Goal: Information Seeking & Learning: Check status

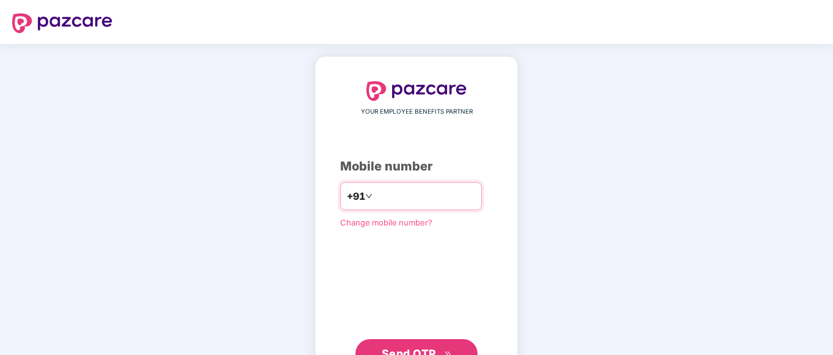
paste input "**********"
type input "**********"
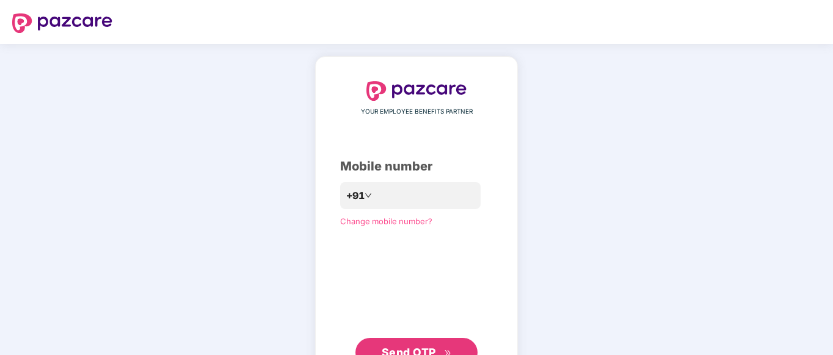
click at [391, 350] on span "Send OTP" at bounding box center [409, 352] width 54 height 13
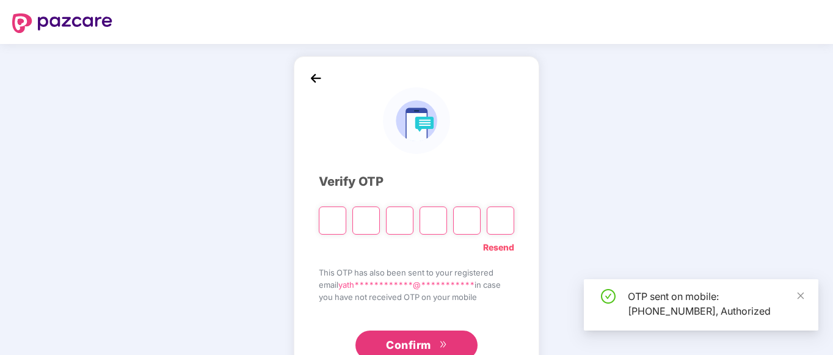
type input "*"
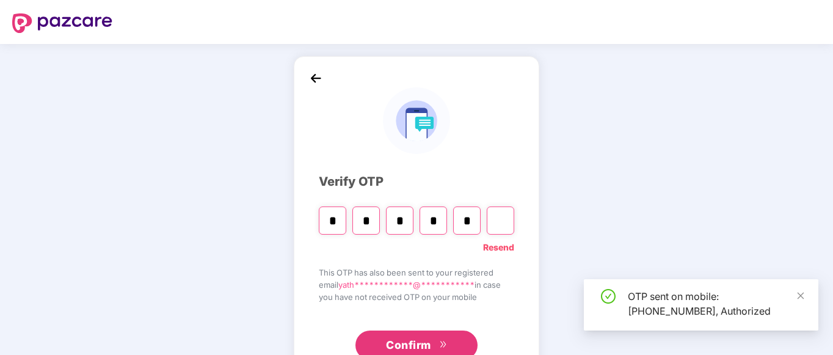
type input "*"
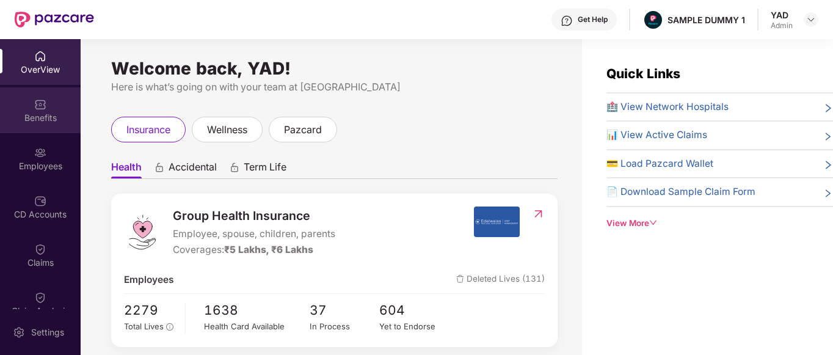
click at [14, 93] on div "Benefits" at bounding box center [40, 110] width 81 height 46
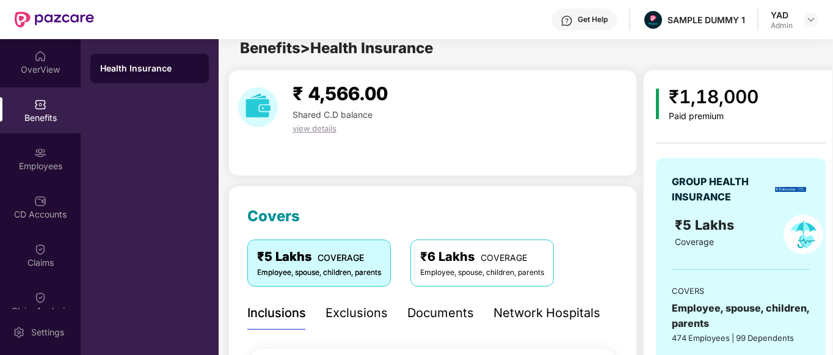
scroll to position [12, 0]
click at [352, 317] on div "Exclusions" at bounding box center [356, 313] width 62 height 19
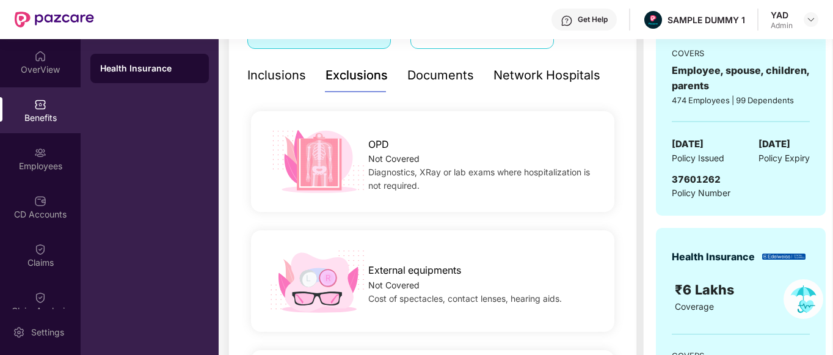
scroll to position [165, 0]
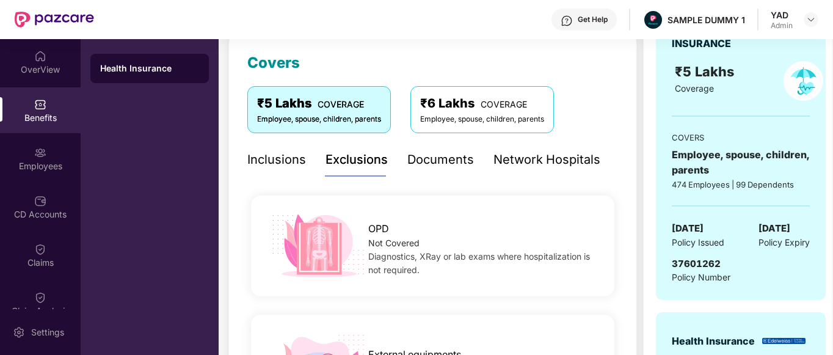
click at [430, 168] on div "Documents" at bounding box center [440, 159] width 67 height 19
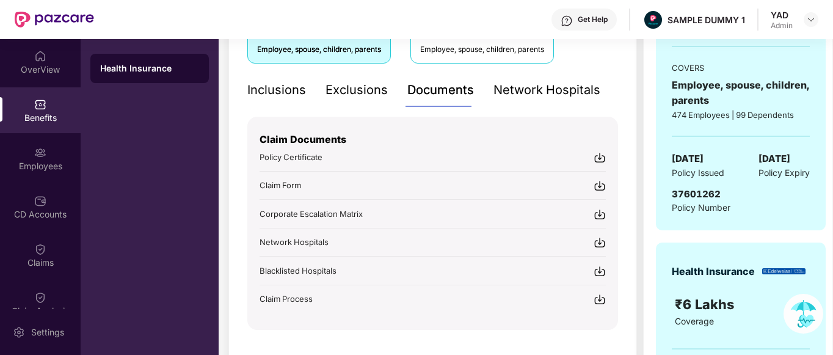
scroll to position [236, 0]
click at [526, 92] on div "Network Hospitals" at bounding box center [546, 89] width 107 height 19
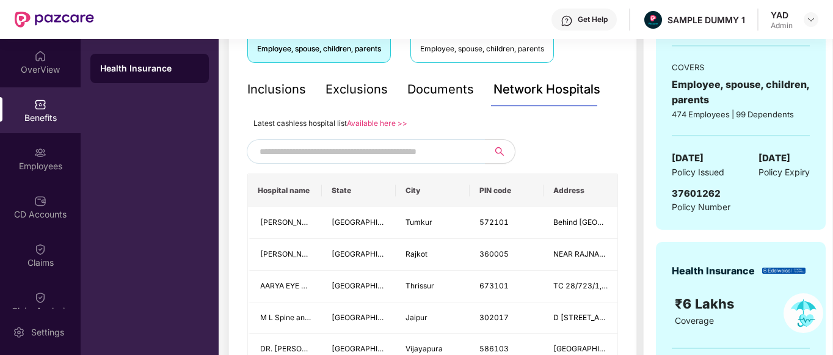
scroll to position [273, 0]
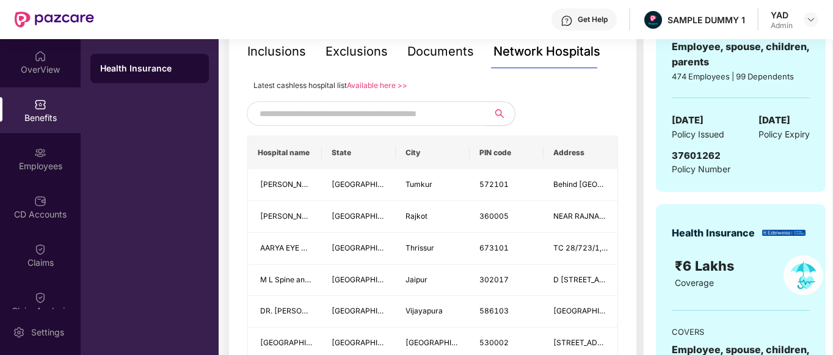
click at [311, 110] on input "text" at bounding box center [363, 113] width 209 height 18
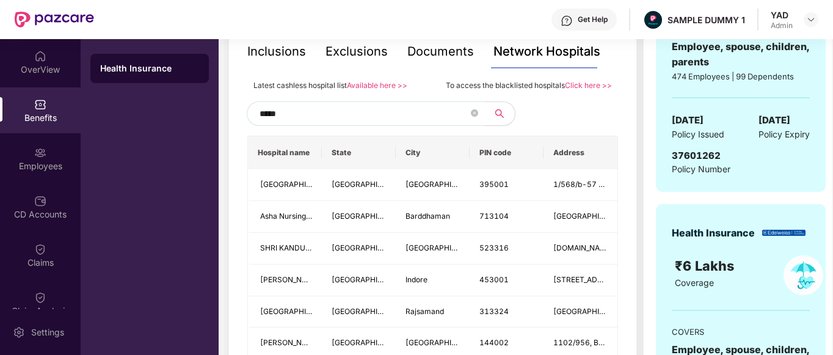
type input "******"
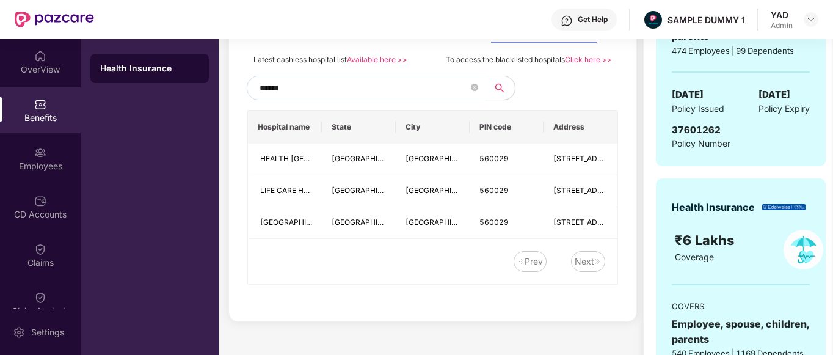
scroll to position [258, 0]
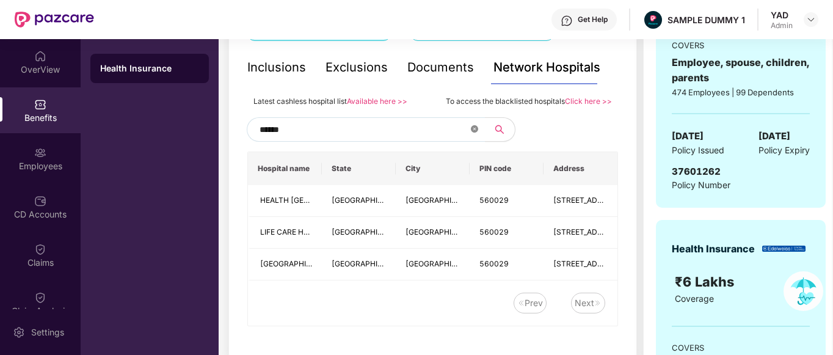
click at [472, 131] on icon "close-circle" at bounding box center [474, 128] width 7 height 7
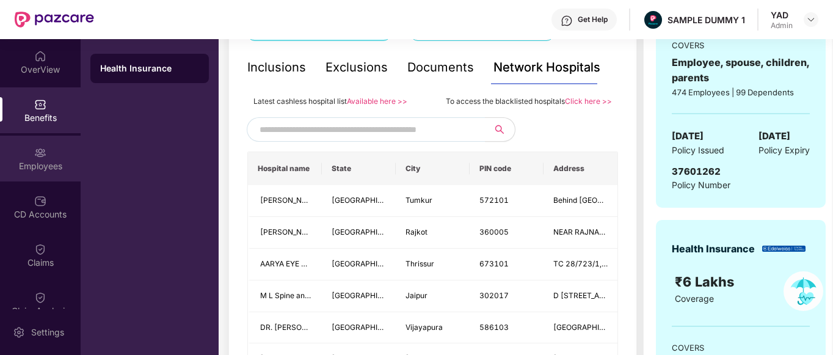
click at [15, 149] on div "Employees" at bounding box center [40, 159] width 81 height 46
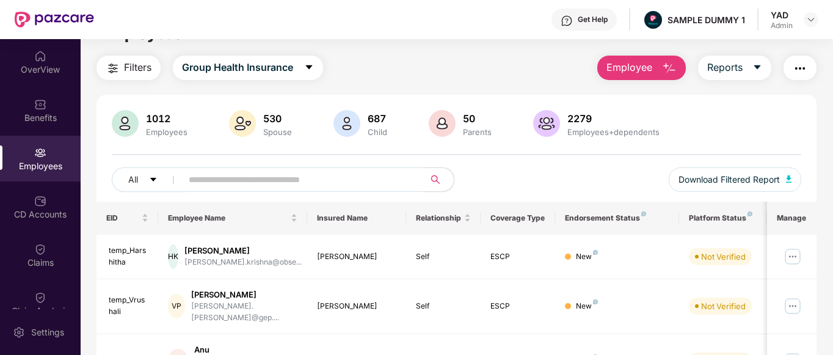
scroll to position [0, 0]
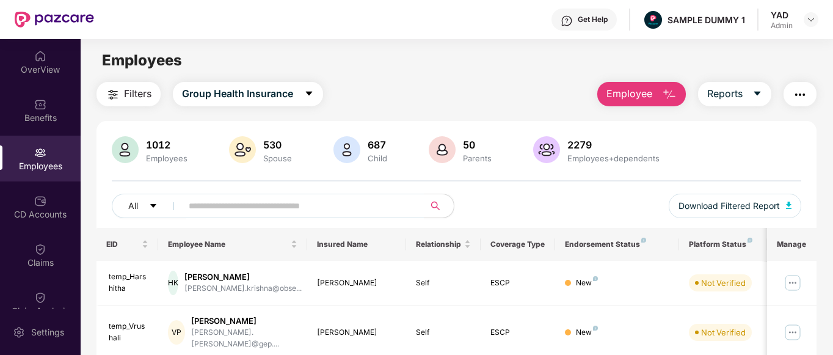
click at [584, 22] on div "Get Help" at bounding box center [592, 20] width 30 height 10
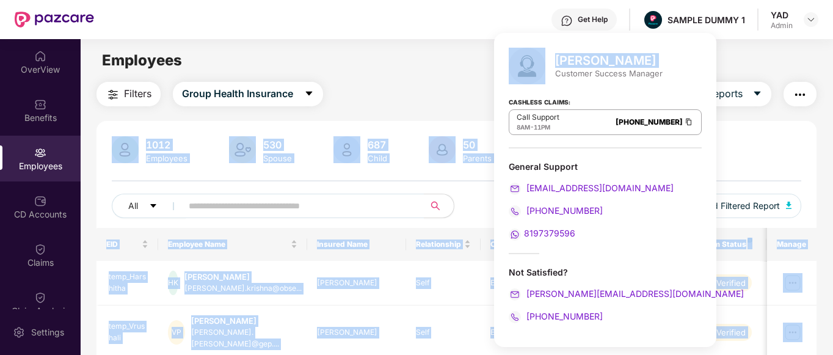
drag, startPoint x: 557, startPoint y: 75, endPoint x: 686, endPoint y: 77, distance: 128.8
click at [686, 77] on body "Get Help SAMPLE DUMMY 1 YAD Admin OverView Benefits Employees CD Accounts Claim…" at bounding box center [416, 177] width 833 height 355
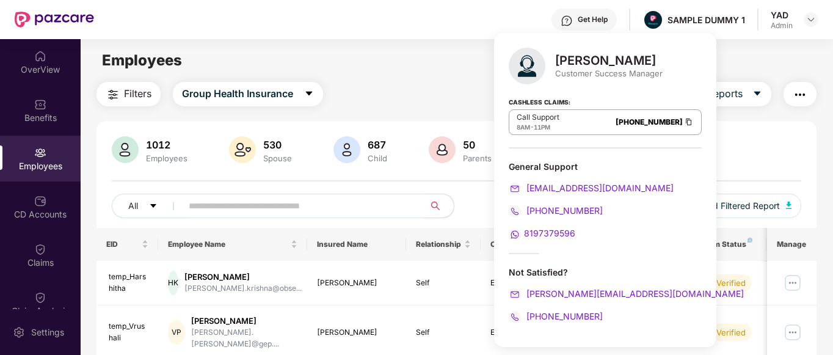
click at [639, 88] on div "Cashless Claims: Call Support 8AM - 11PM 080-3783-5420" at bounding box center [605, 117] width 193 height 61
click at [436, 61] on div "Employees" at bounding box center [456, 60] width 751 height 23
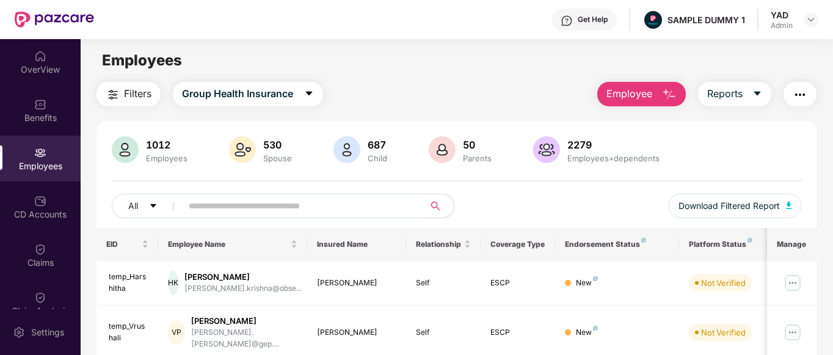
click at [645, 82] on button "Employee" at bounding box center [641, 94] width 89 height 24
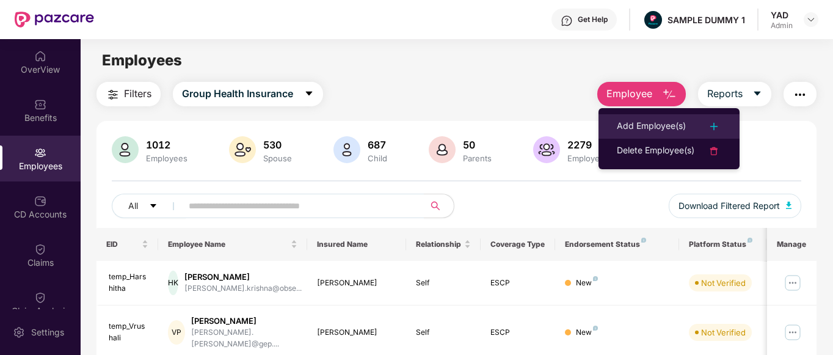
click at [639, 124] on div "Add Employee(s)" at bounding box center [651, 126] width 69 height 15
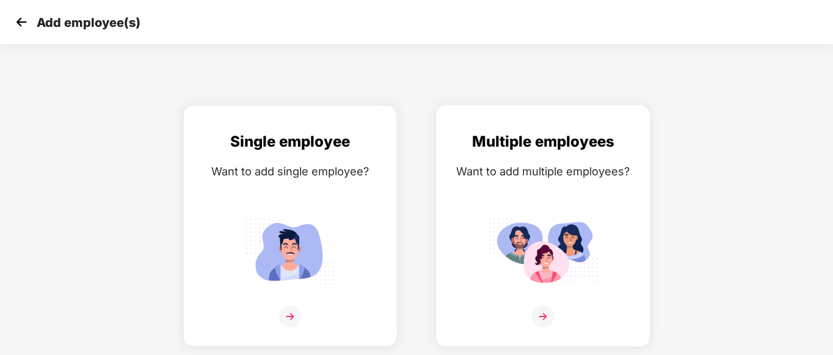
click at [539, 167] on div "Want to add multiple employees?" at bounding box center [543, 171] width 188 height 18
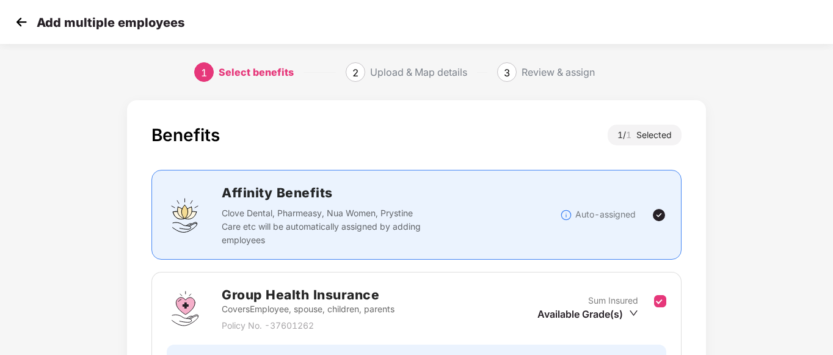
scroll to position [136, 0]
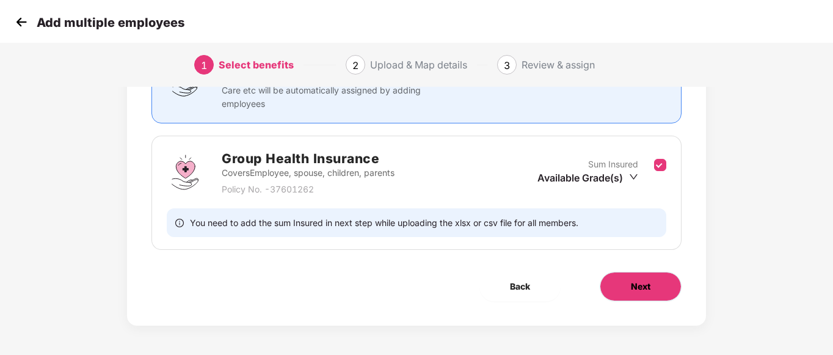
click at [633, 295] on button "Next" at bounding box center [640, 286] width 82 height 29
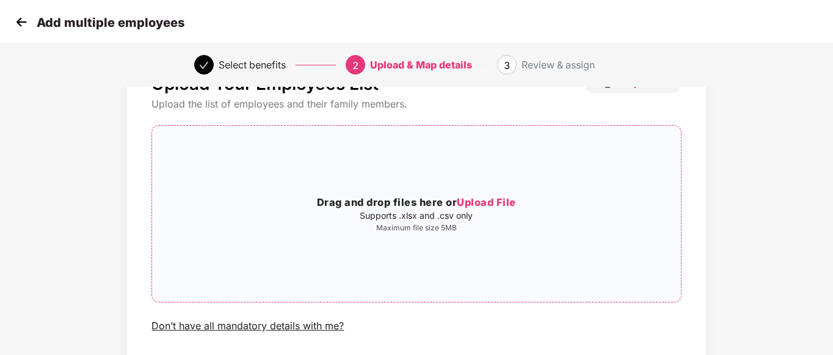
scroll to position [0, 0]
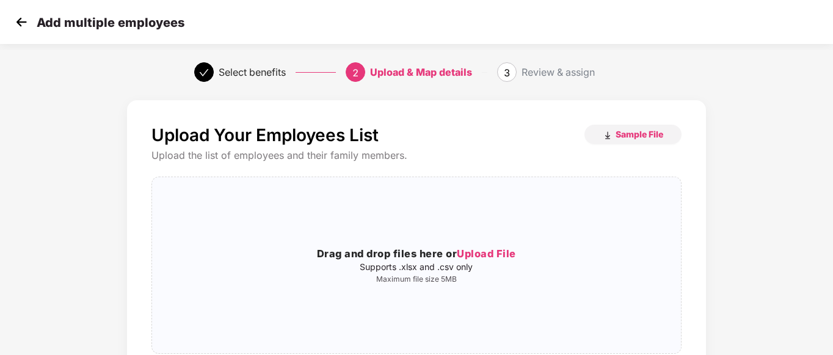
click at [17, 24] on img at bounding box center [21, 22] width 18 height 18
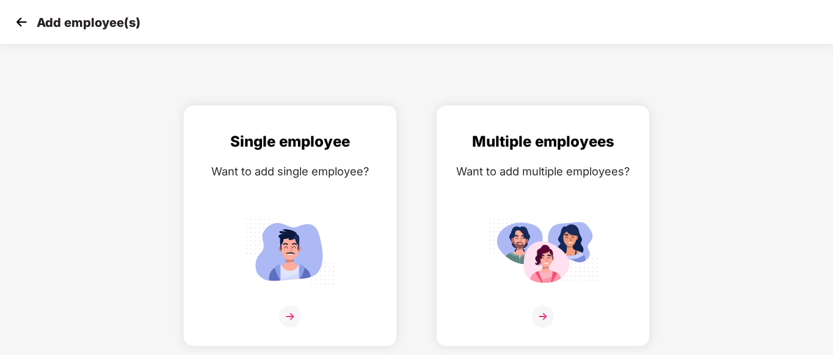
click at [17, 24] on img at bounding box center [21, 22] width 18 height 18
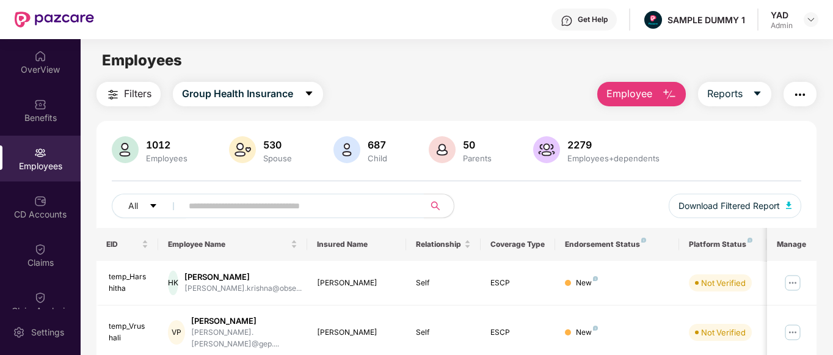
click at [795, 101] on img "button" at bounding box center [799, 94] width 15 height 15
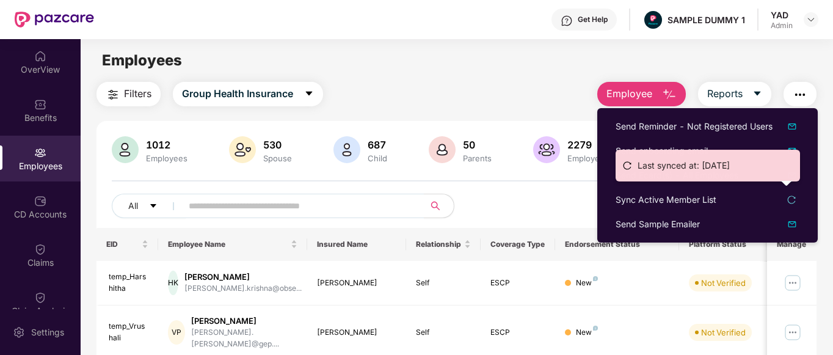
click at [515, 96] on div "Filters Group Health Insurance Employee Reports" at bounding box center [456, 94] width 720 height 24
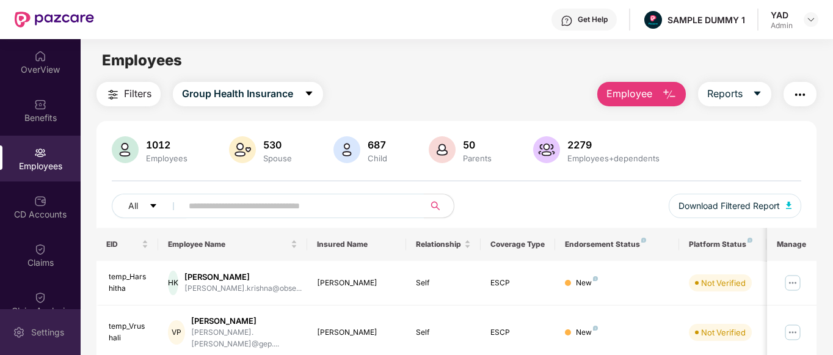
click at [35, 320] on div "Settings" at bounding box center [40, 332] width 81 height 46
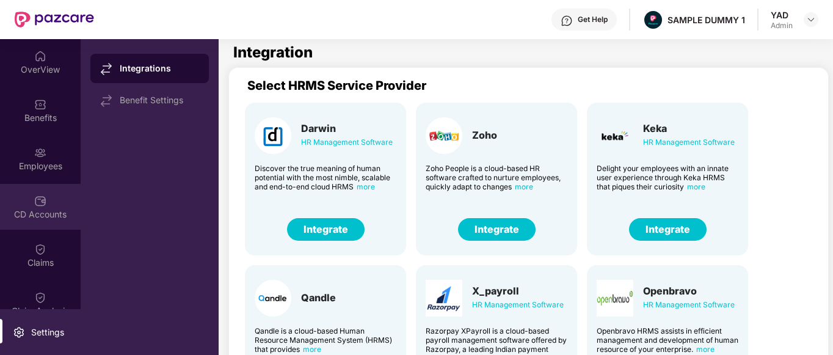
click at [35, 197] on img at bounding box center [40, 201] width 12 height 12
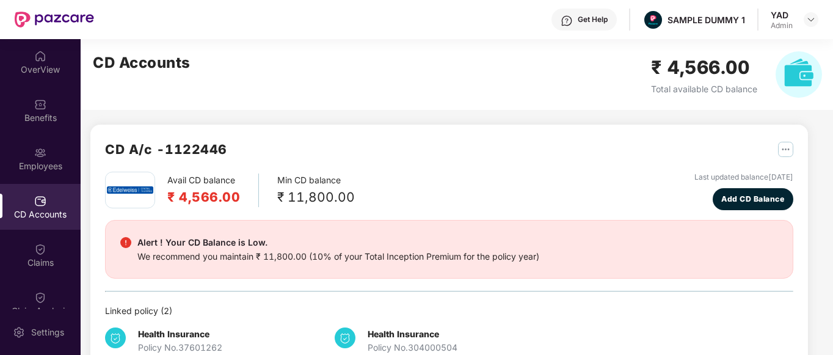
scroll to position [41, 0]
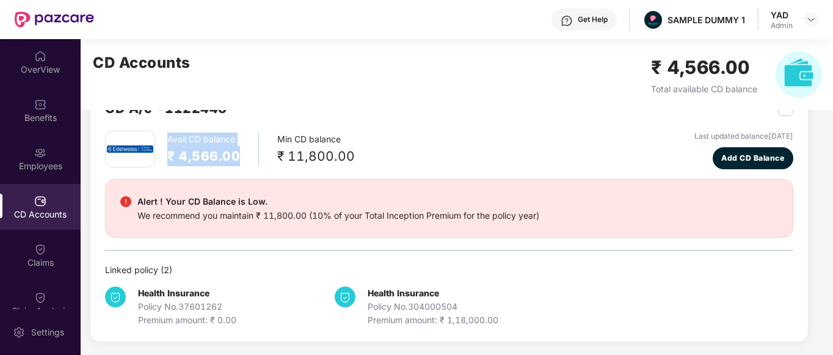
drag, startPoint x: 169, startPoint y: 136, endPoint x: 249, endPoint y: 150, distance: 81.2
click at [249, 150] on div "Avail CD balance ₹ 4,566.00" at bounding box center [213, 149] width 92 height 34
click at [370, 147] on div "Avail CD balance ₹ 4,566.00 Min CD balance ₹ 11,800.00 Last updated balance 23 …" at bounding box center [449, 150] width 688 height 38
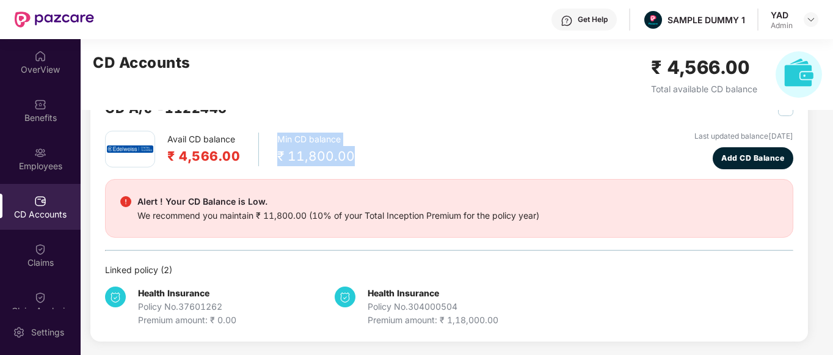
drag, startPoint x: 270, startPoint y: 137, endPoint x: 374, endPoint y: 154, distance: 104.6
click at [374, 154] on div "Avail CD balance ₹ 4,566.00 Min CD balance ₹ 11,800.00 Last updated balance 23 …" at bounding box center [449, 150] width 688 height 38
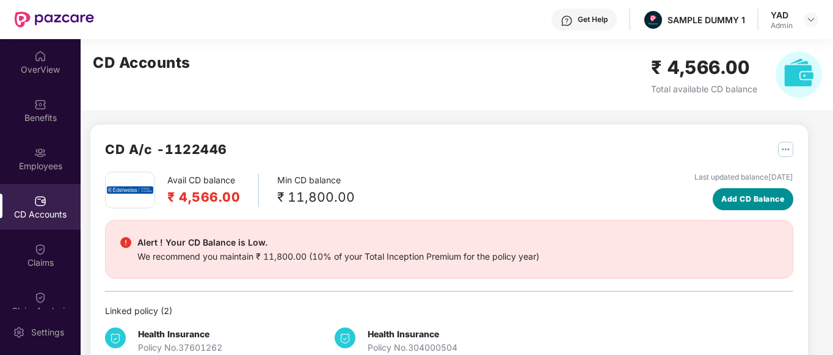
click at [740, 202] on span "Add CD Balance" at bounding box center [752, 199] width 63 height 12
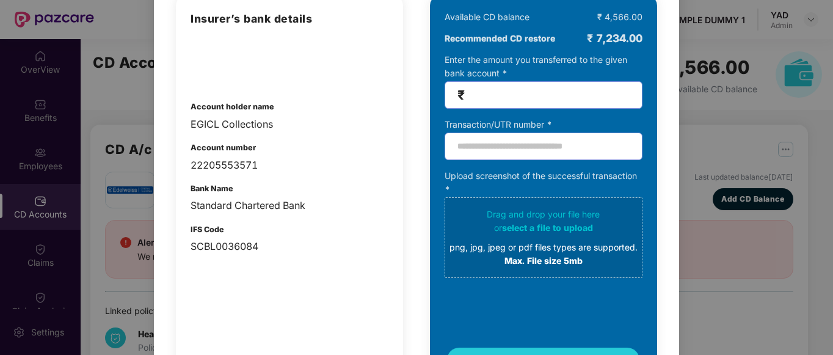
scroll to position [115, 0]
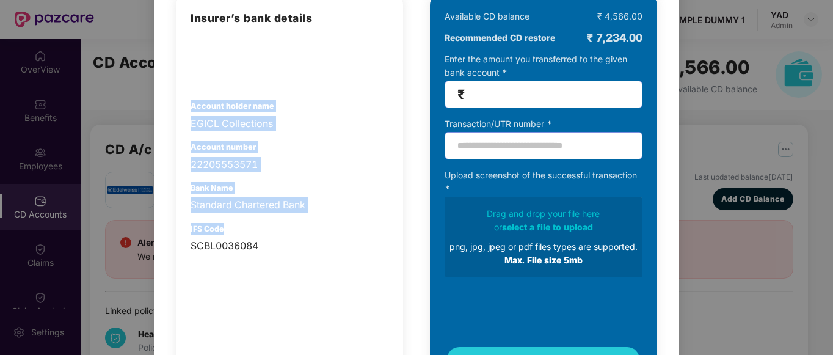
drag, startPoint x: 189, startPoint y: 102, endPoint x: 303, endPoint y: 234, distance: 174.5
click at [303, 234] on div "Insurer’s bank details Account holder name EGICL Collections Account number 222…" at bounding box center [289, 190] width 227 height 391
click at [368, 112] on div "Account holder name EGICL Collections" at bounding box center [289, 115] width 198 height 31
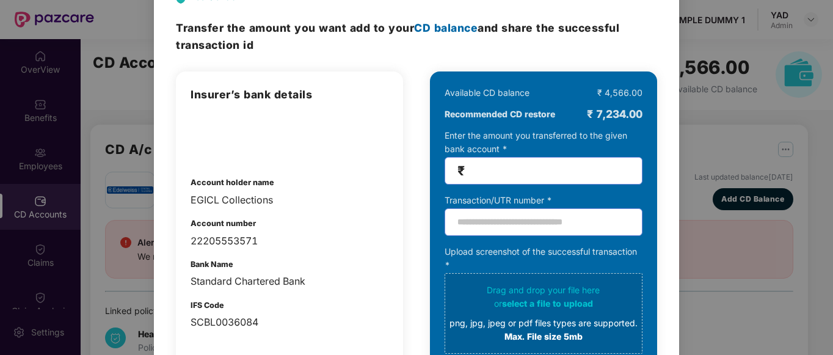
scroll to position [5, 0]
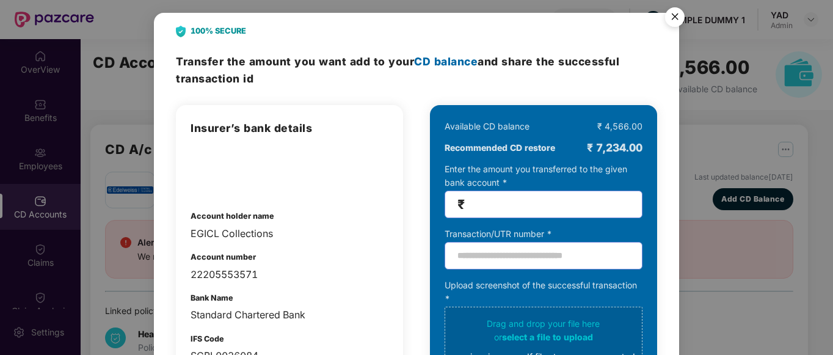
click at [519, 199] on input "number" at bounding box center [548, 204] width 162 height 14
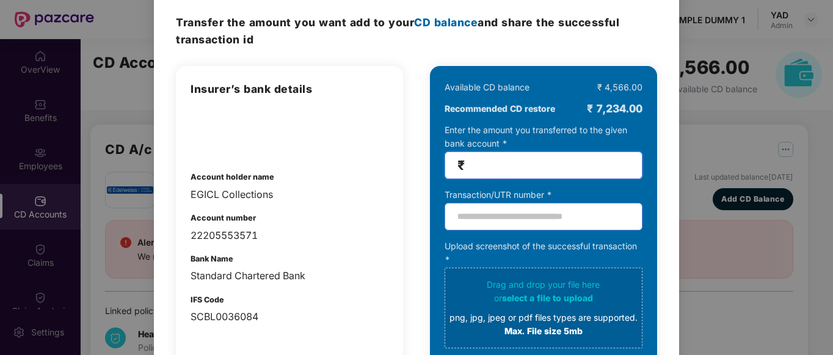
scroll to position [0, 0]
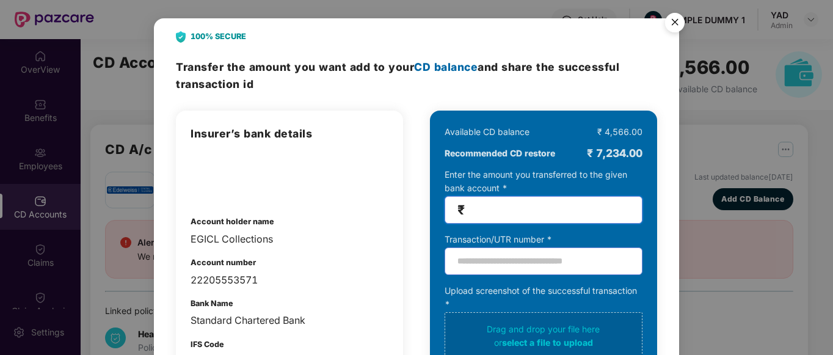
click at [666, 23] on img "Close" at bounding box center [674, 24] width 34 height 34
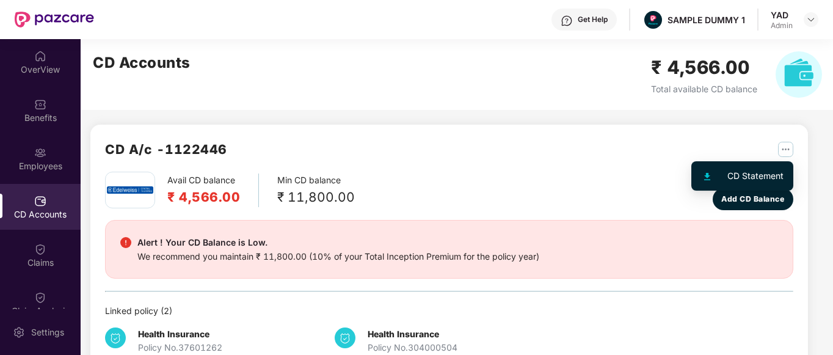
click at [633, 154] on div "CD A/c - 1122446" at bounding box center [449, 155] width 688 height 32
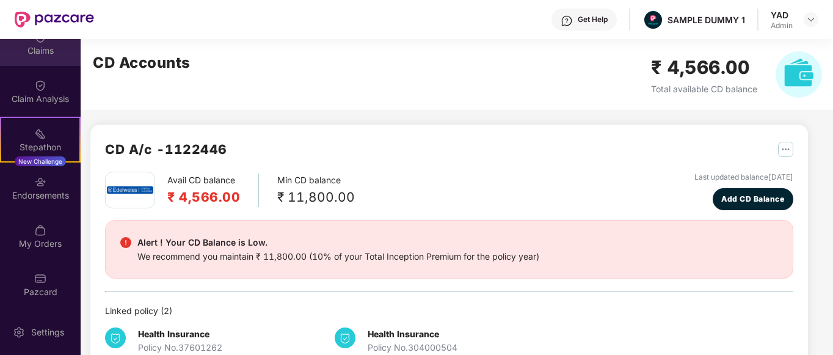
scroll to position [211, 0]
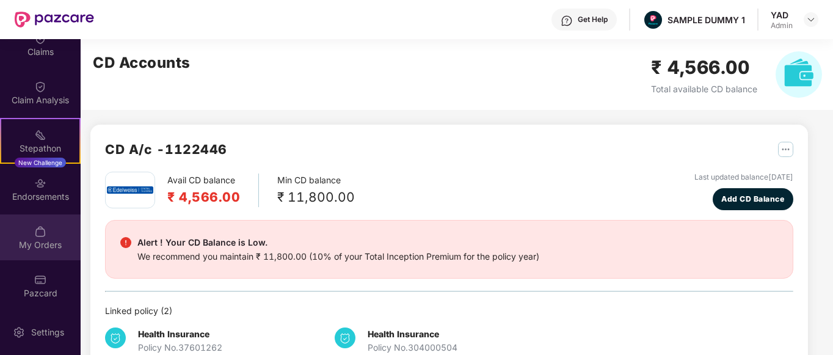
click at [17, 235] on div "My Orders" at bounding box center [40, 237] width 81 height 46
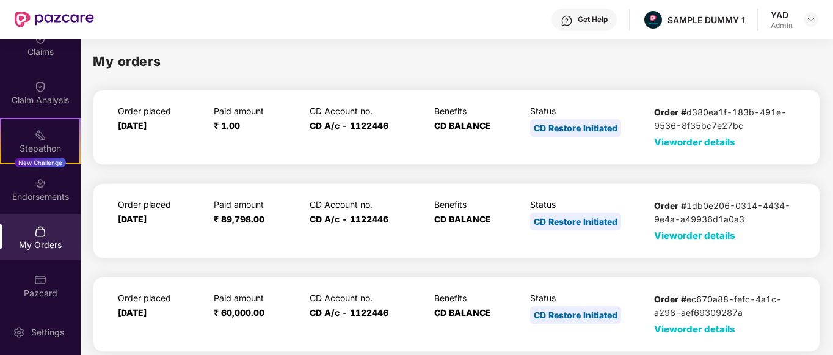
scroll to position [59, 0]
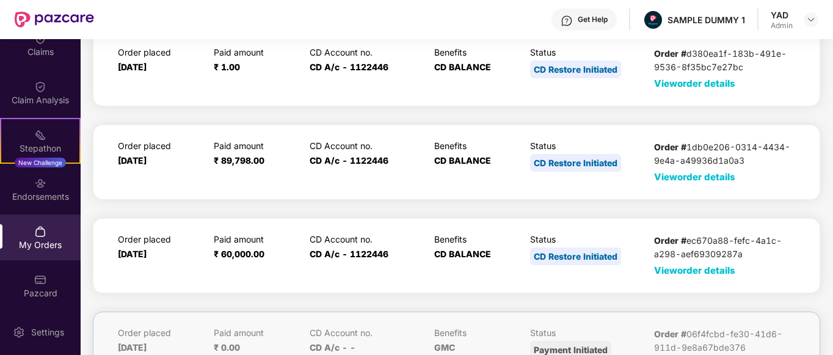
click at [681, 180] on span "View order details" at bounding box center [694, 177] width 81 height 12
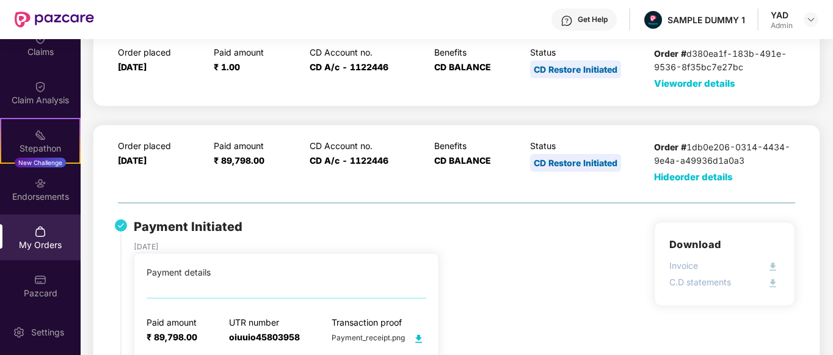
scroll to position [165, 0]
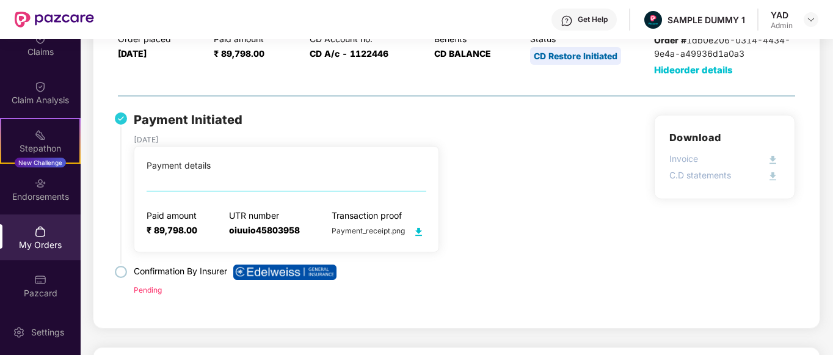
click at [538, 194] on div "Payment Initiated 06 Sept 2024 Payment details Paid amount ₹ 89,798.00 UTR numb…" at bounding box center [456, 214] width 677 height 198
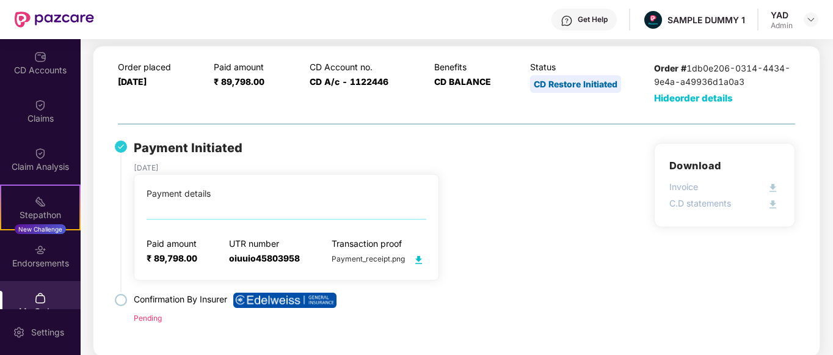
scroll to position [143, 0]
click at [9, 110] on div "Claims" at bounding box center [40, 112] width 81 height 46
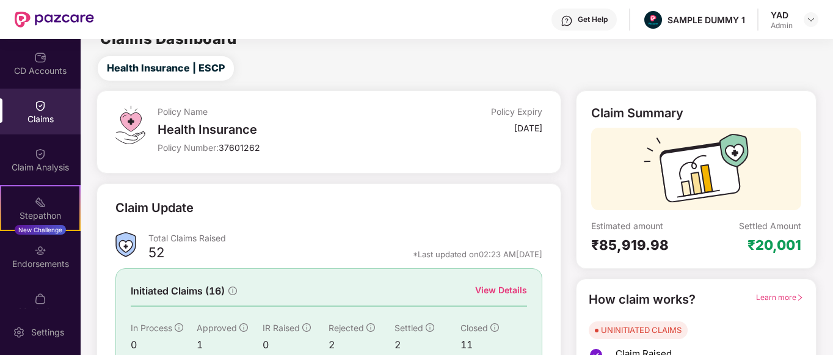
scroll to position [16, 0]
drag, startPoint x: 588, startPoint y: 107, endPoint x: 655, endPoint y: 114, distance: 67.5
click at [655, 114] on div "Claim Summary Estimated amount ₹85,919.98 Settled Amount ₹20,001" at bounding box center [696, 180] width 241 height 178
click at [573, 126] on div "Claim Summary Estimated amount ₹85,919.98 Settled Amount ₹20,001 How claim work…" at bounding box center [695, 276] width 255 height 371
drag, startPoint x: 593, startPoint y: 244, endPoint x: 687, endPoint y: 252, distance: 94.3
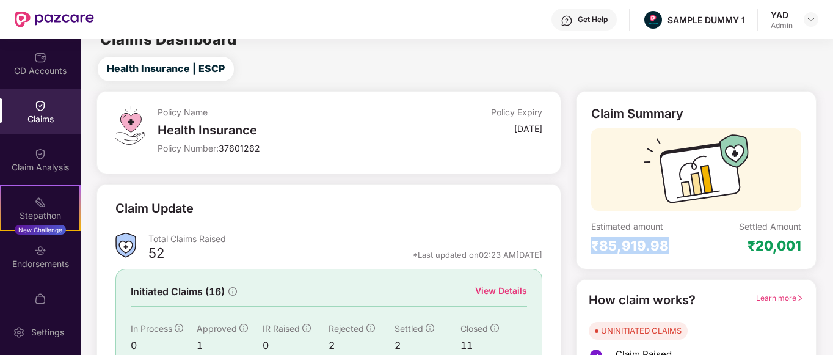
click at [687, 252] on div "₹85,919.98" at bounding box center [643, 245] width 105 height 17
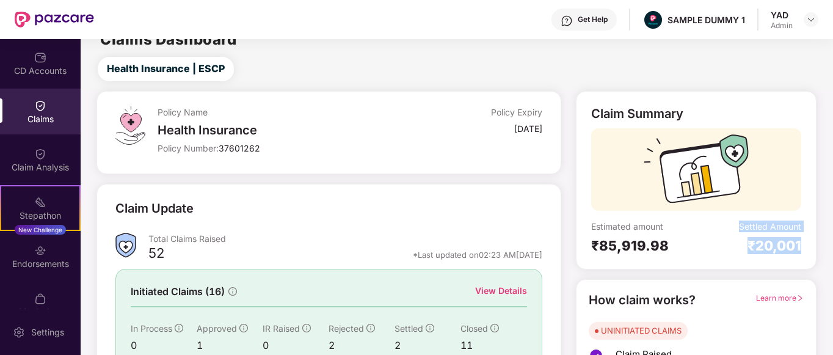
drag, startPoint x: 719, startPoint y: 250, endPoint x: 814, endPoint y: 244, distance: 94.9
click at [814, 244] on div "Claim Summary Estimated amount ₹85,919.98 Settled Amount ₹20,001" at bounding box center [696, 180] width 241 height 178
click at [596, 230] on div "Estimated amount" at bounding box center [643, 226] width 105 height 12
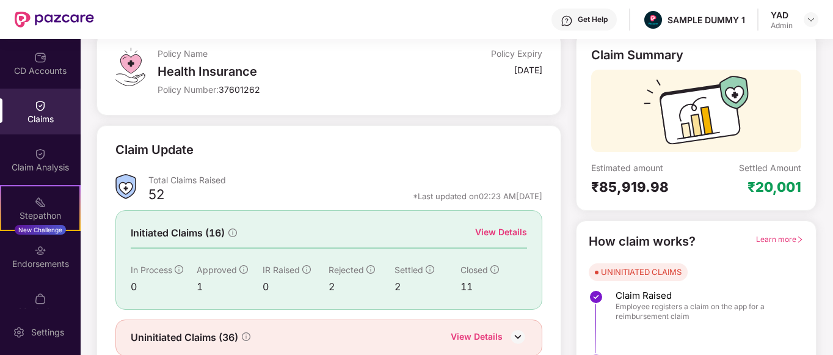
click at [488, 226] on div "View Details" at bounding box center [501, 231] width 52 height 13
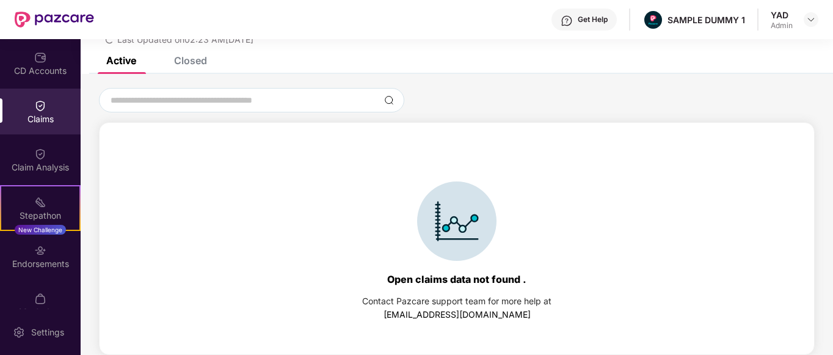
scroll to position [52, 0]
click at [168, 58] on div "Closed" at bounding box center [181, 60] width 51 height 12
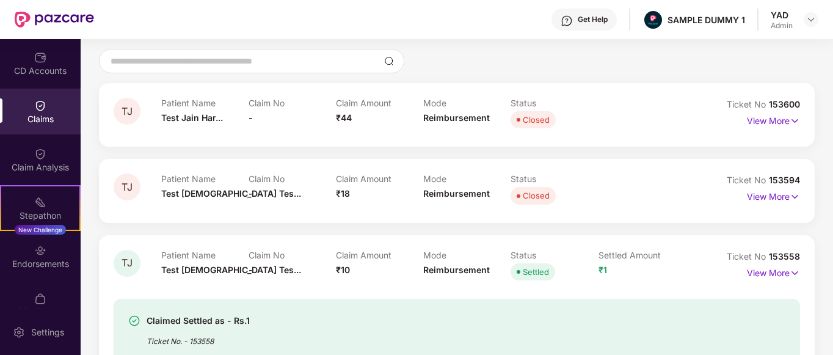
scroll to position [122, 0]
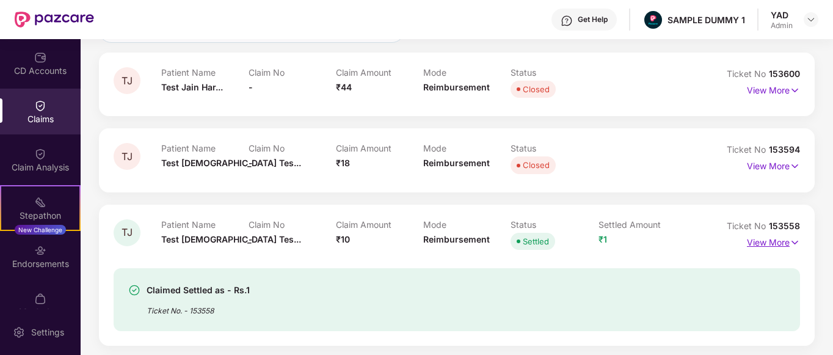
click at [780, 243] on p "View More" at bounding box center [773, 241] width 53 height 16
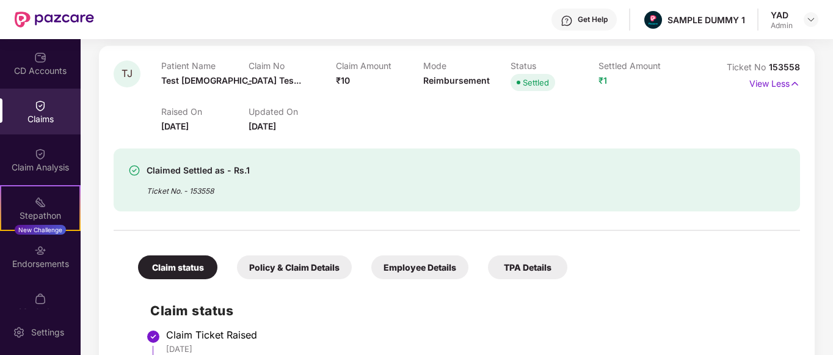
scroll to position [280, 0]
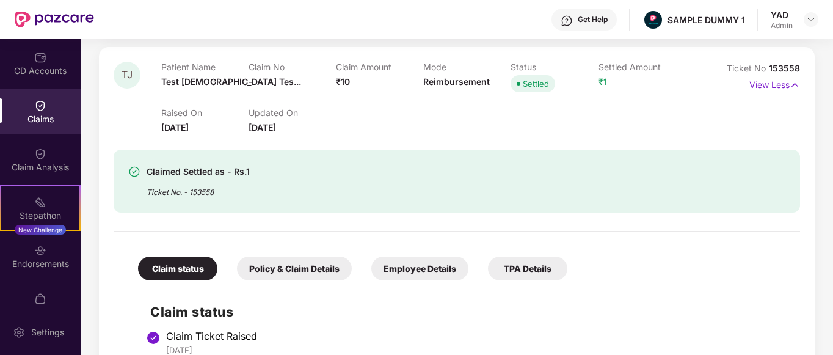
click at [286, 270] on div "Policy & Claim Details" at bounding box center [294, 268] width 115 height 24
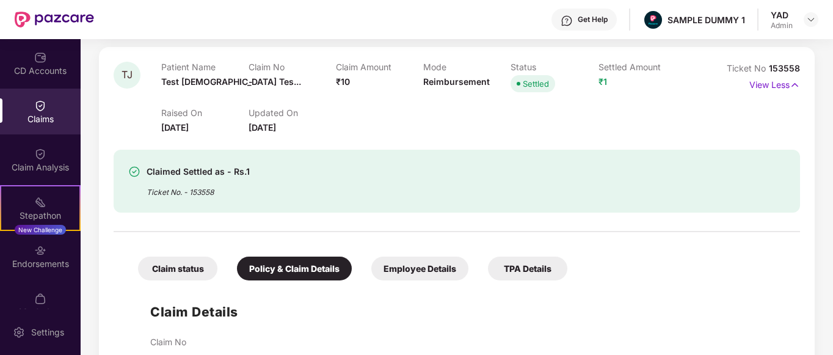
scroll to position [398, 0]
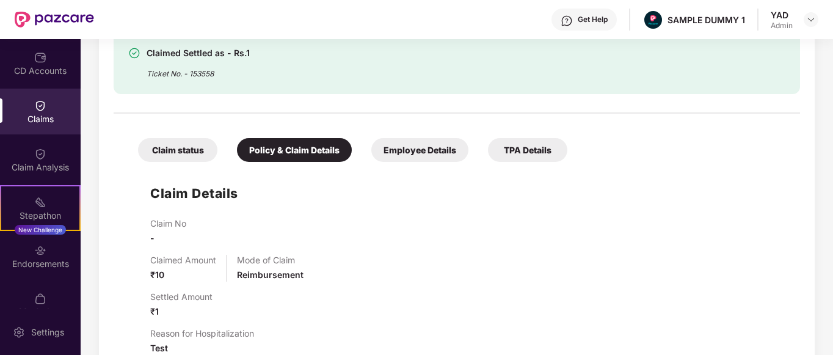
click at [399, 148] on div "Employee Details" at bounding box center [419, 150] width 97 height 24
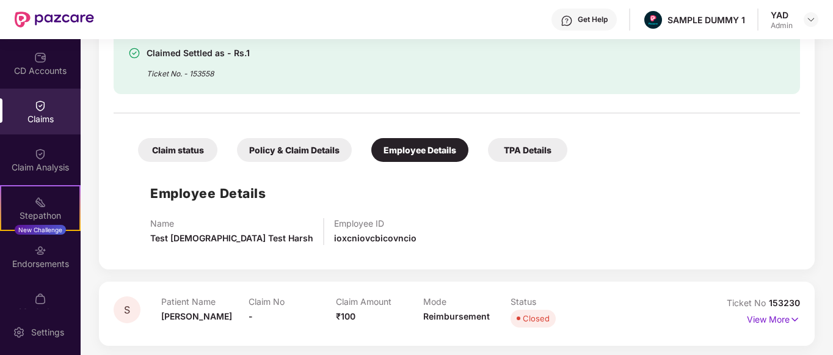
click at [524, 146] on div "TPA Details" at bounding box center [527, 150] width 79 height 24
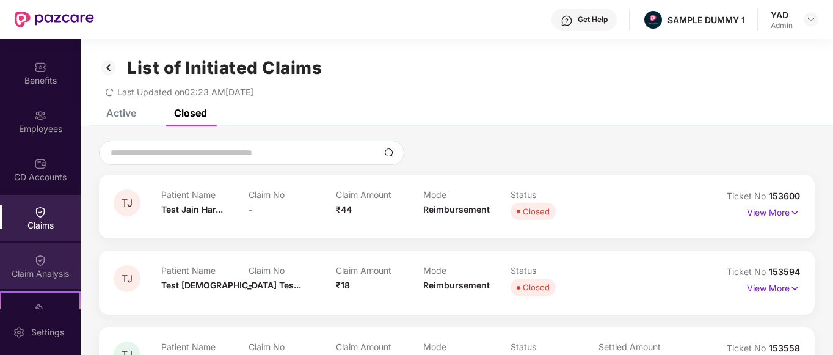
scroll to position [37, 0]
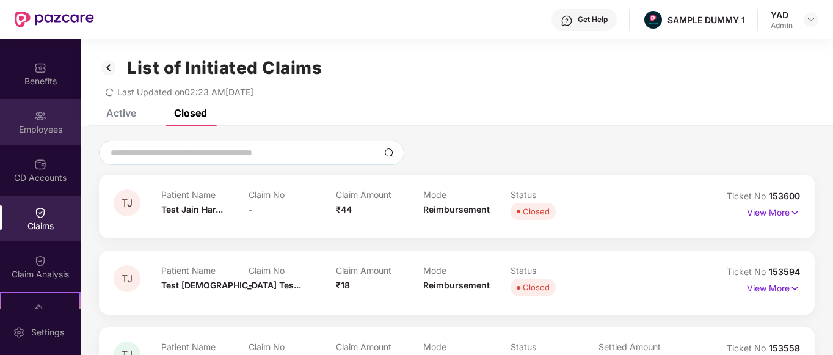
click at [33, 126] on div "Employees" at bounding box center [40, 129] width 81 height 12
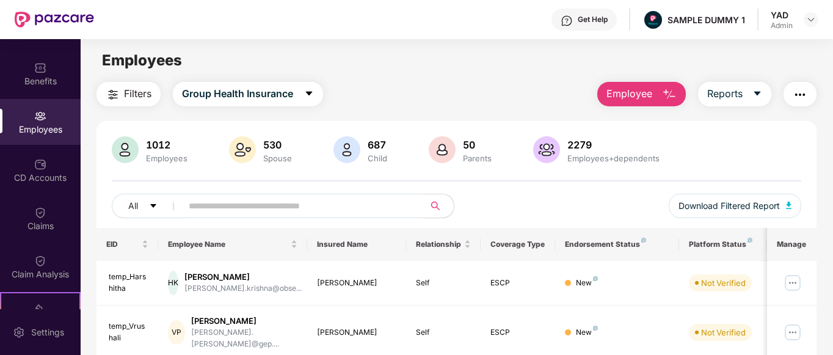
click at [796, 92] on img "button" at bounding box center [799, 94] width 15 height 15
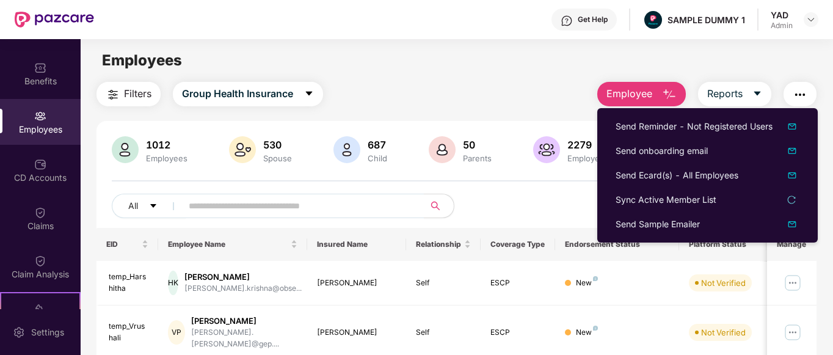
click at [531, 90] on div "Filters Group Health Insurance Employee Reports" at bounding box center [456, 94] width 720 height 24
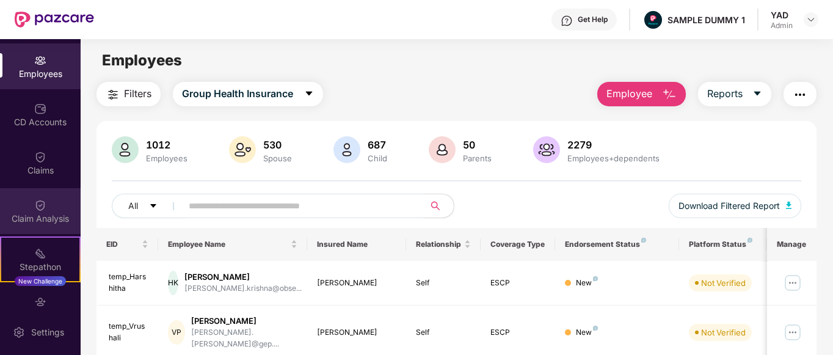
scroll to position [92, 0]
click at [26, 198] on div "Claim Analysis" at bounding box center [40, 211] width 81 height 46
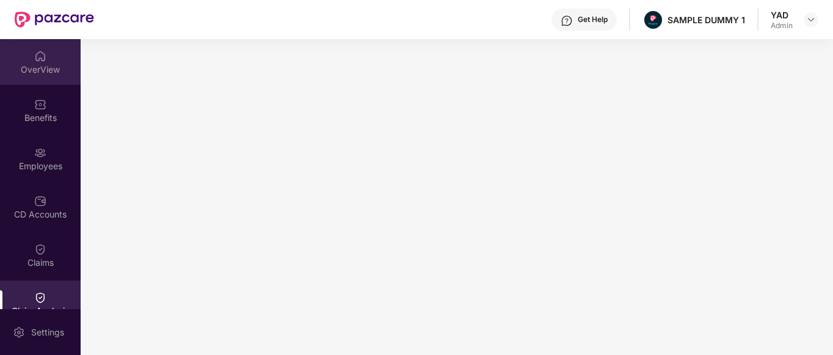
click at [22, 44] on div "OverView" at bounding box center [40, 62] width 81 height 46
